Goal: Transaction & Acquisition: Purchase product/service

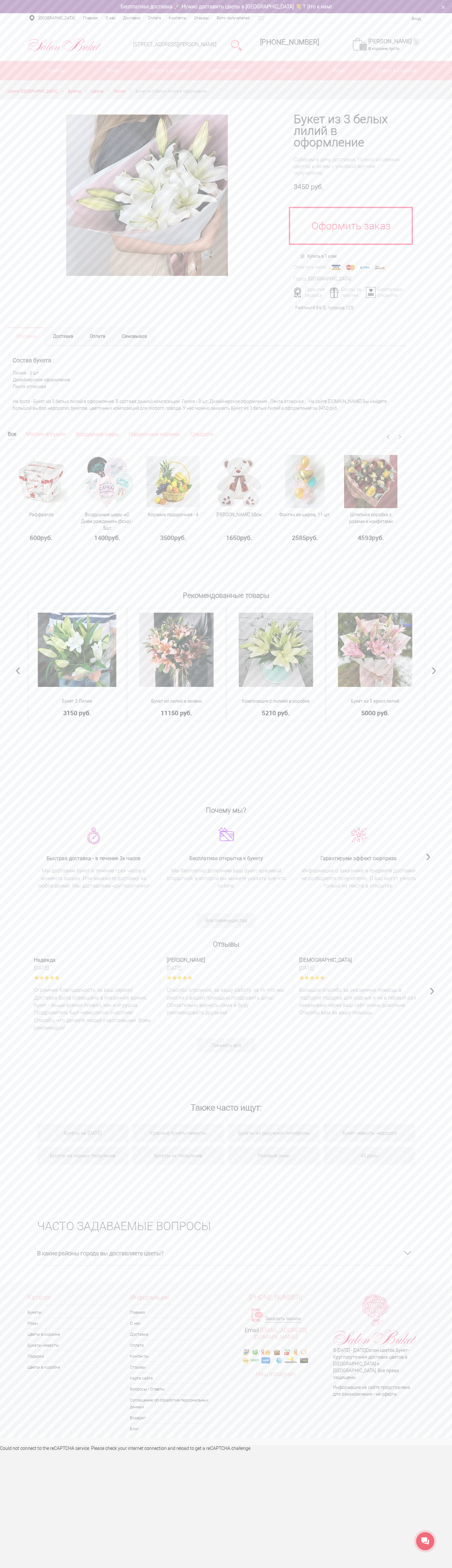
click at [229, 2] on div "Бесплатная доставка 🚀 Нужно доставить цветы в [GEOGRAPHIC_DATA] 💐 ? Это к нам!" at bounding box center [226, 7] width 452 height 13
click at [443, 143] on div at bounding box center [226, 265] width 452 height 332
click at [35, 1452] on html "Салон Букет НН WhatsApp Салон цветов "Букет" Доставка цветов Нижний Новгород | …" at bounding box center [226, 726] width 452 height 1452
click at [18, 1299] on div "Каталог Букеты Розы Цветы в корзине Букеты невесты Подарки Цветы в коробке Инфо…" at bounding box center [226, 1363] width 452 height 155
